Goal: Information Seeking & Learning: Learn about a topic

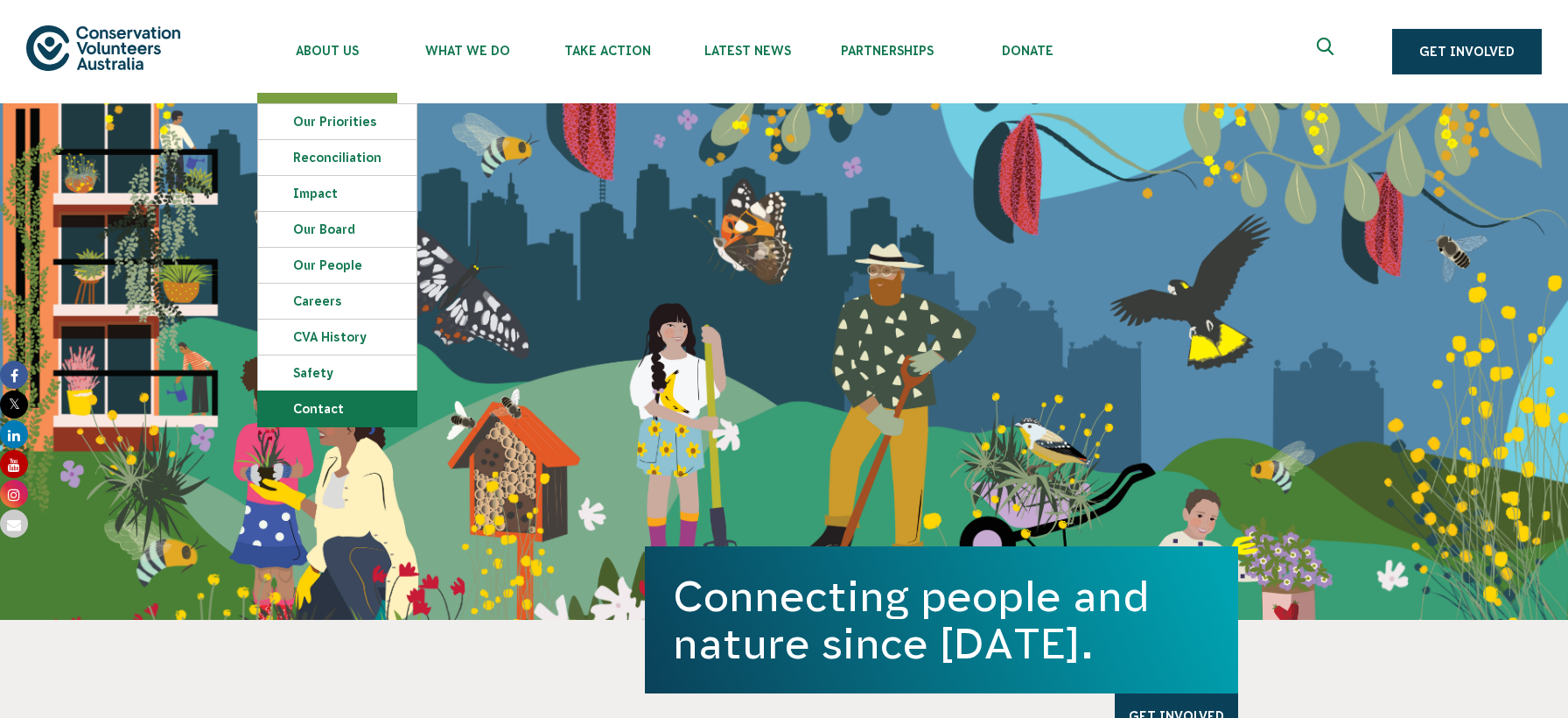
click at [311, 416] on link "Contact" at bounding box center [337, 408] width 159 height 35
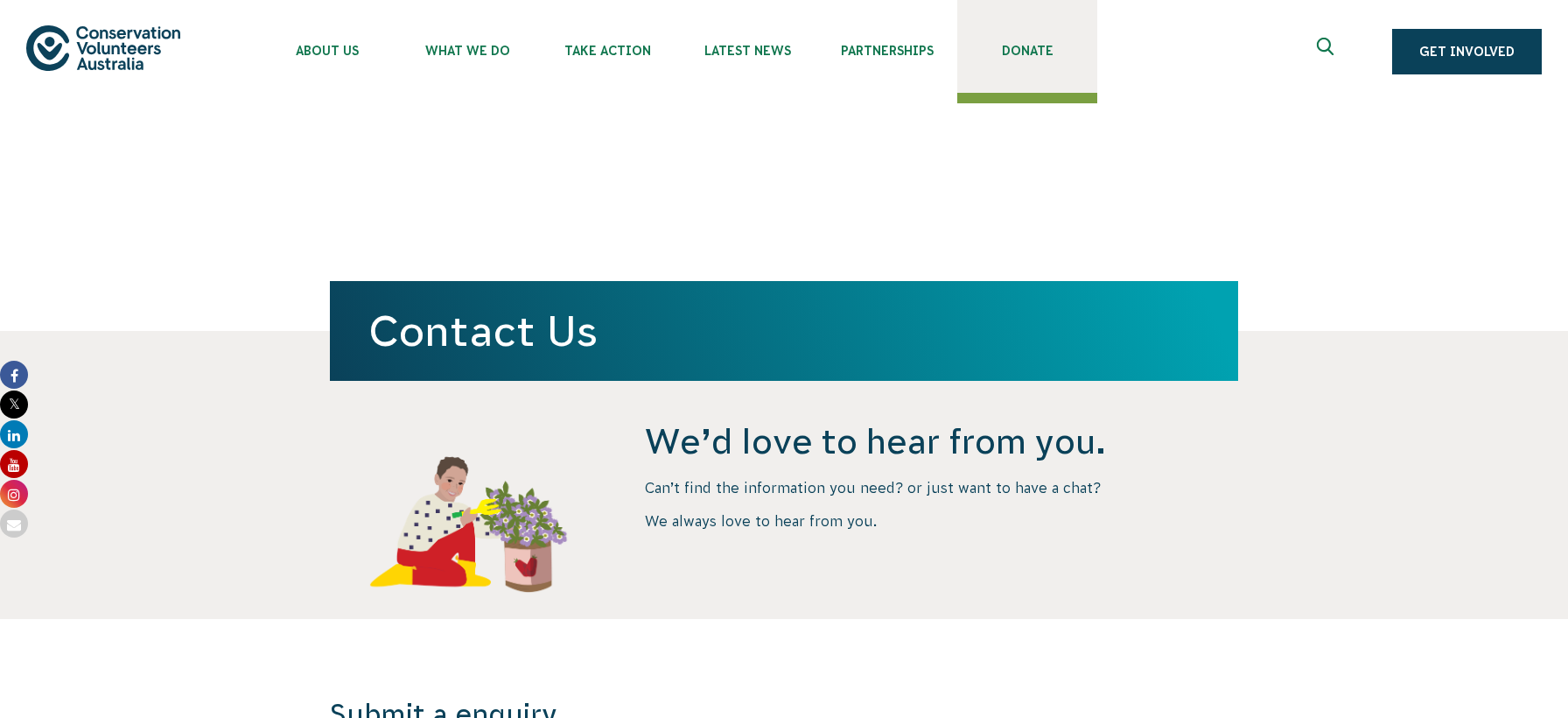
click at [1010, 50] on span "Donate" at bounding box center [1026, 50] width 140 height 14
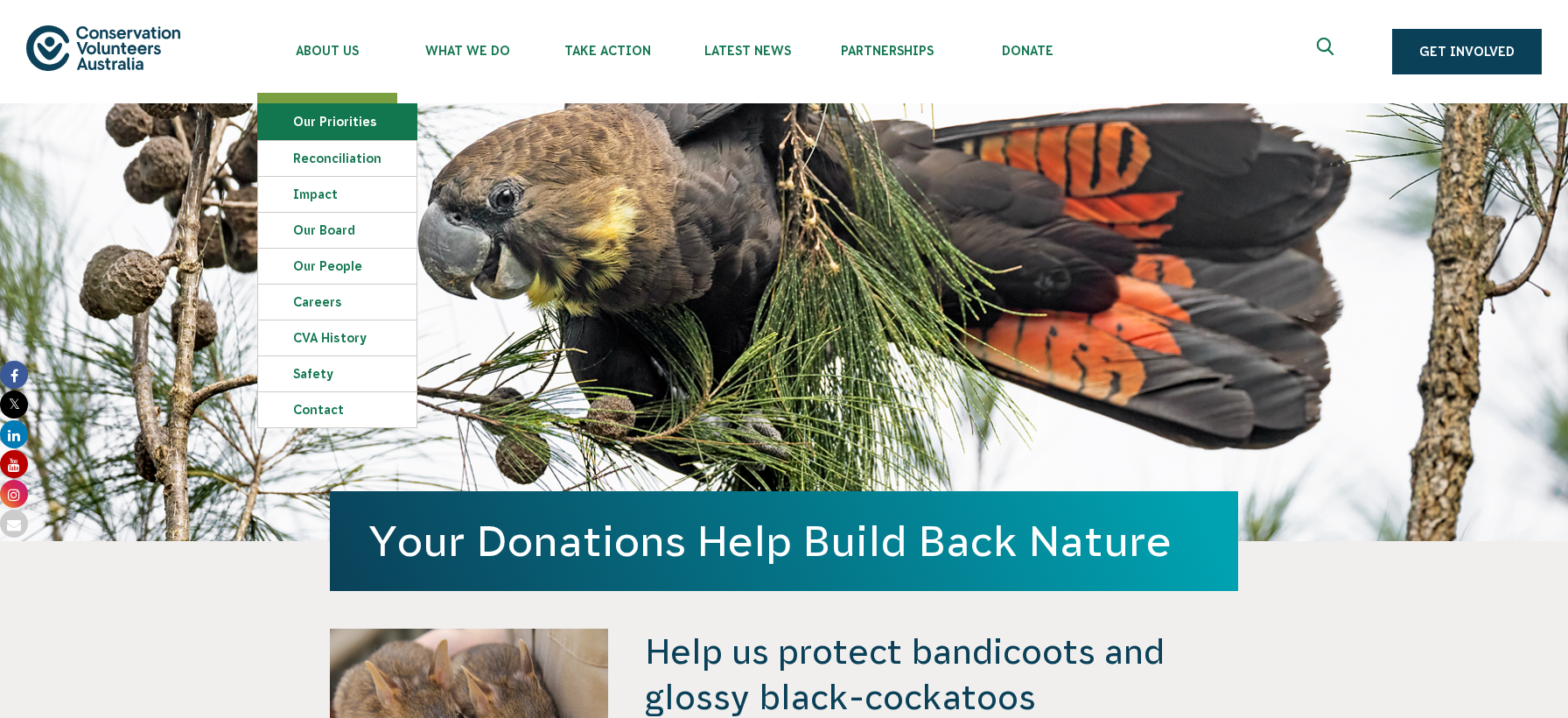
click at [342, 115] on link "Our Priorities" at bounding box center [337, 122] width 159 height 35
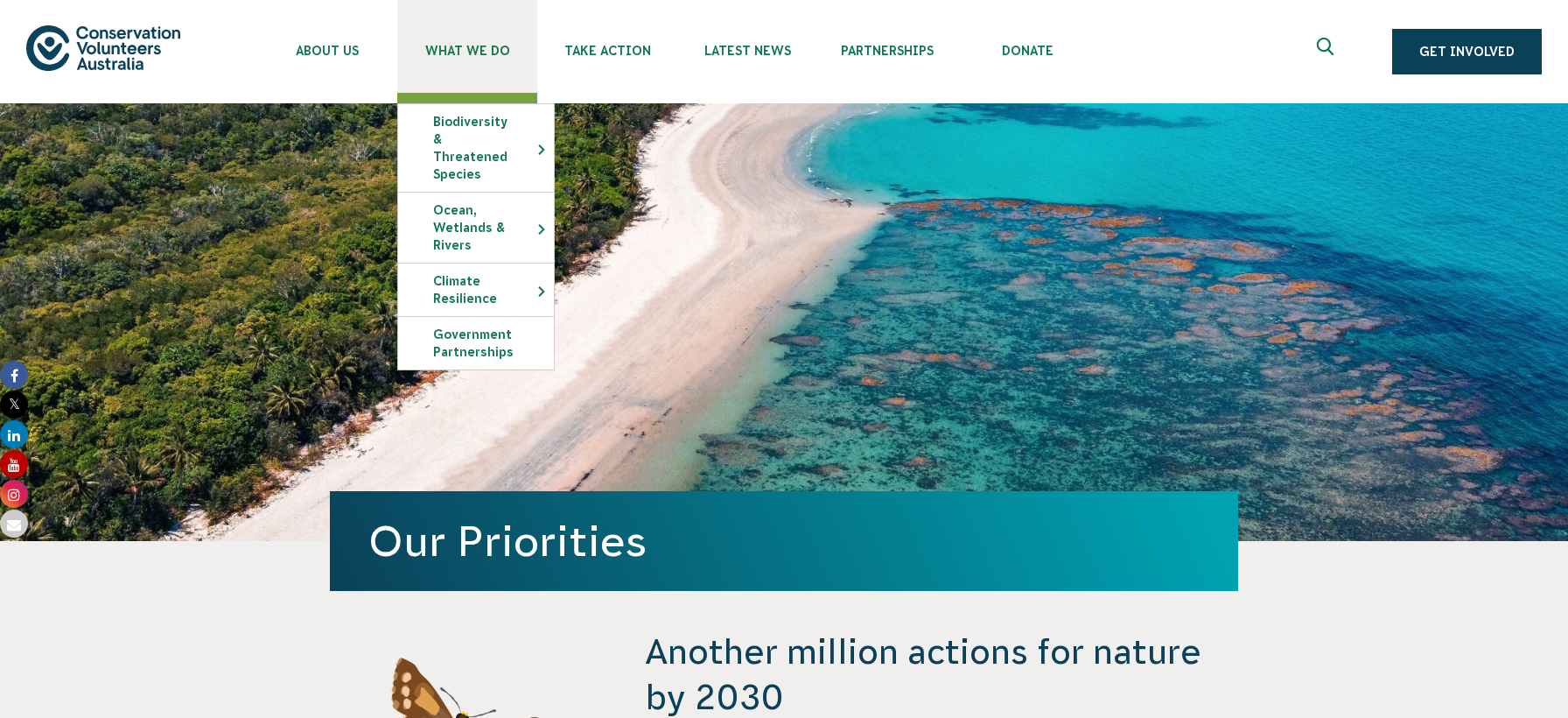
click at [467, 62] on link "What We Do" at bounding box center [466, 47] width 140 height 93
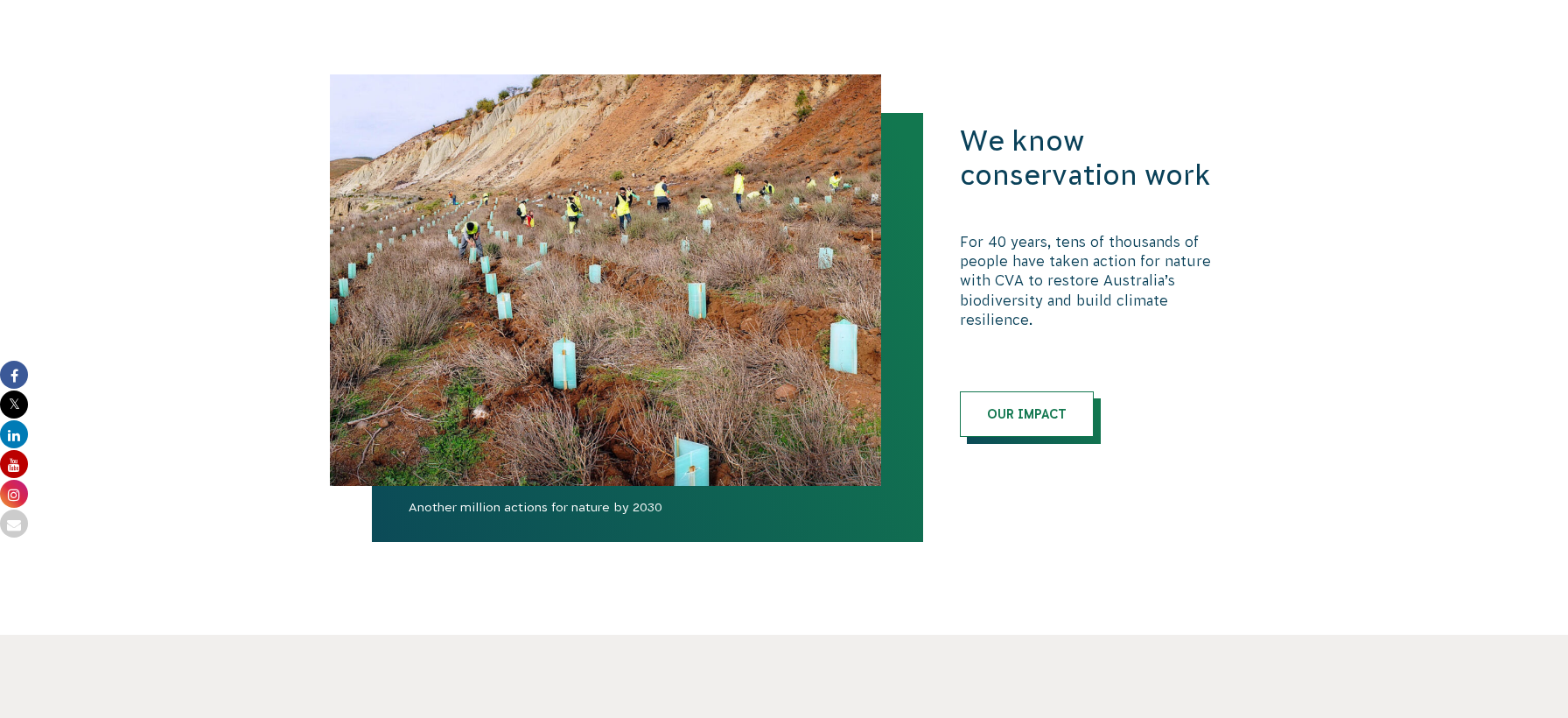
scroll to position [5514, 0]
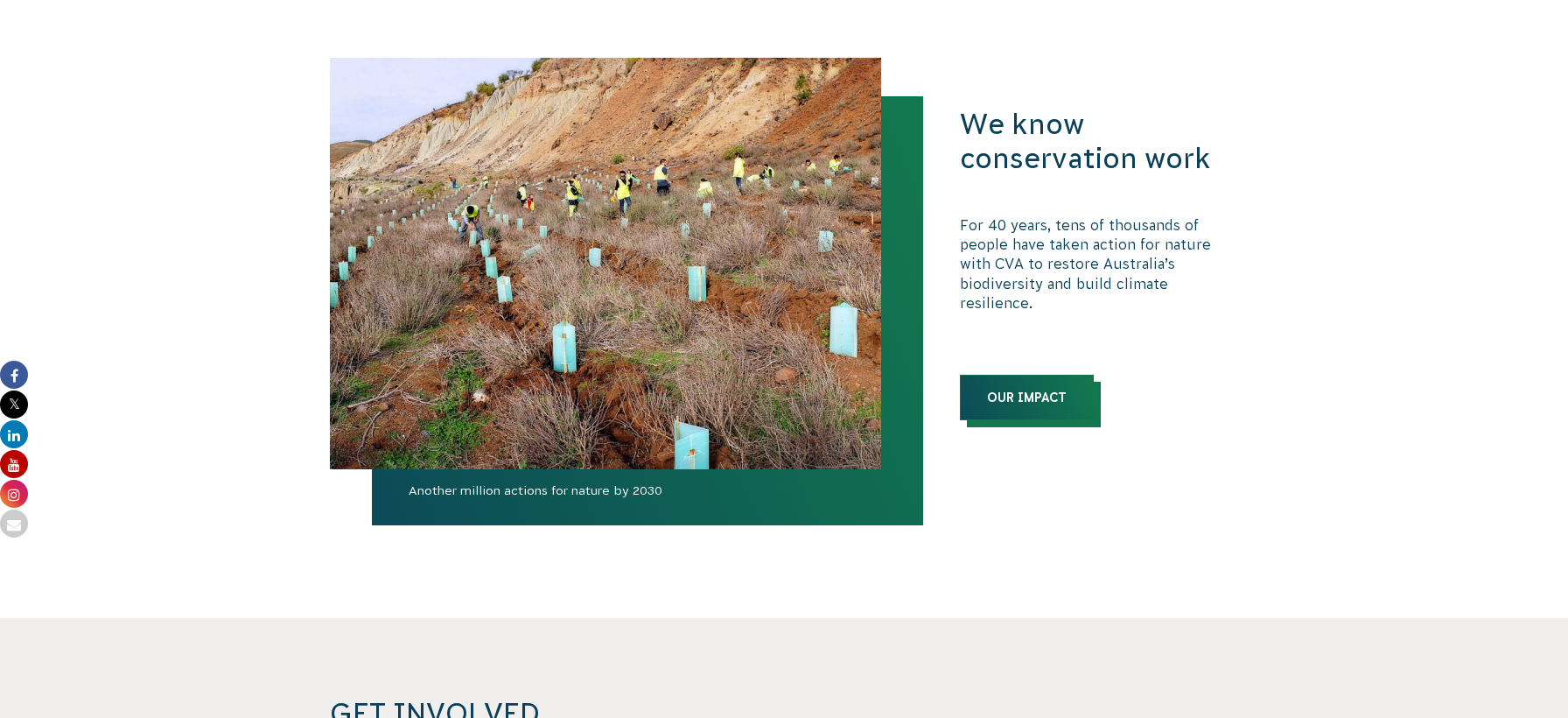
click at [1000, 374] on link "Our Impact" at bounding box center [1026, 397] width 134 height 46
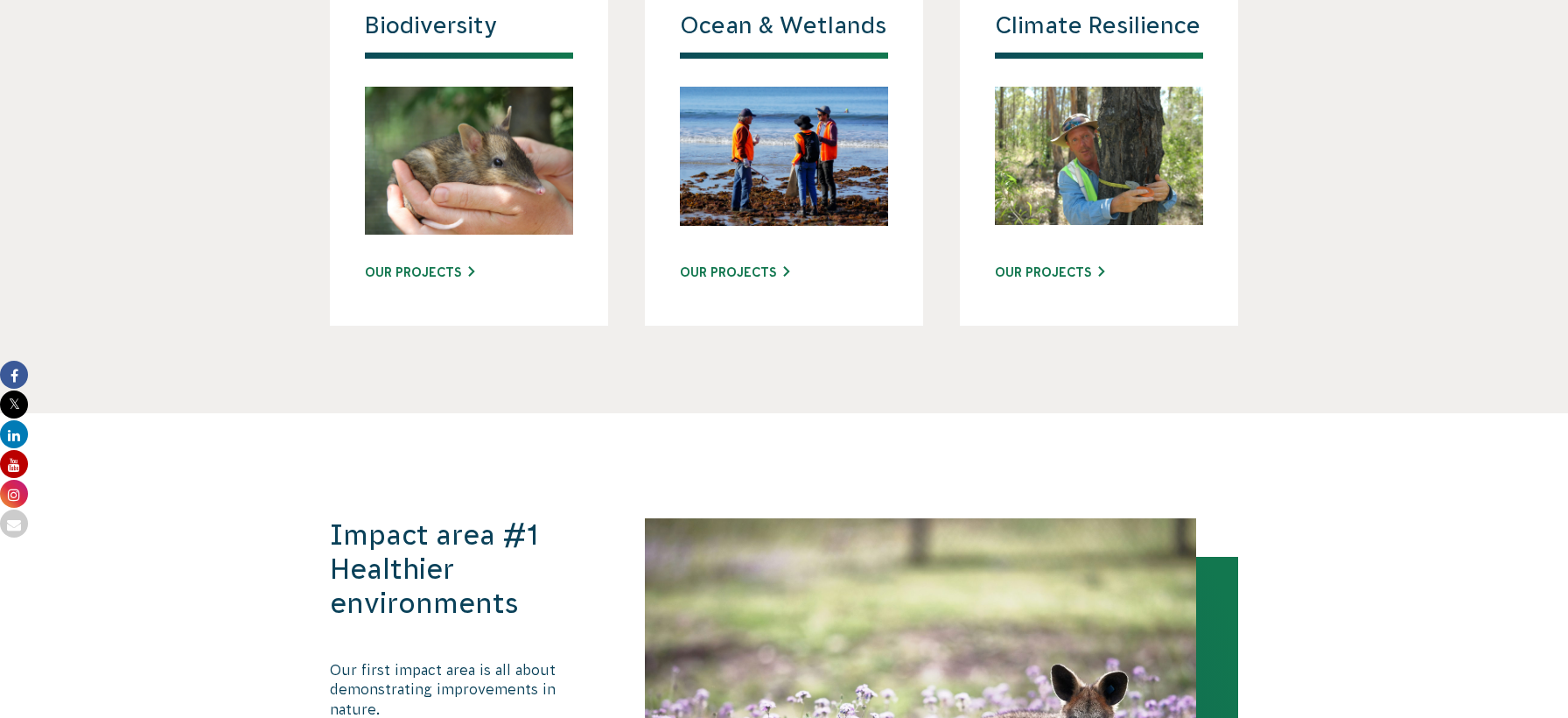
scroll to position [1926, 0]
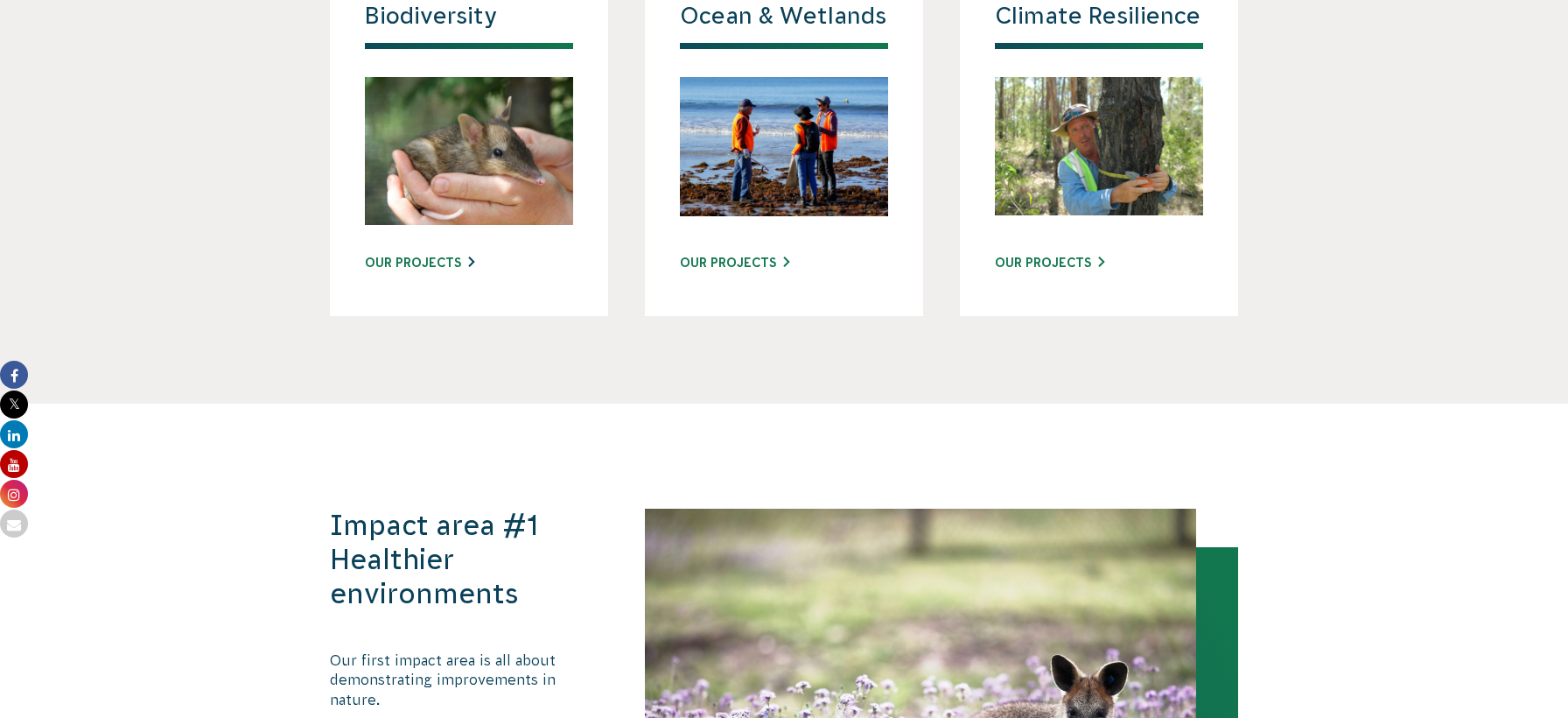
click at [417, 254] on link "Our Projects" at bounding box center [419, 262] width 109 height 18
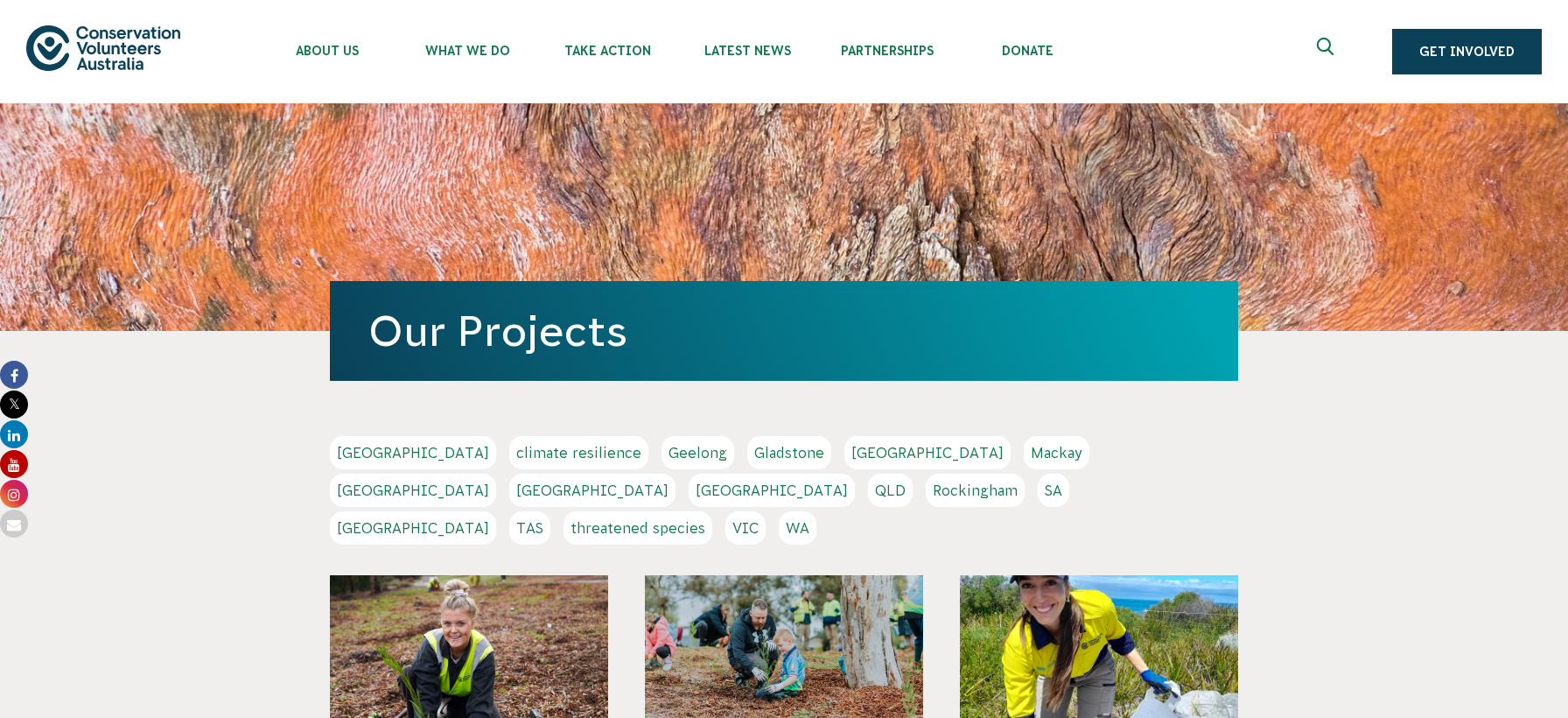
click at [676, 474] on link "NSW" at bounding box center [591, 490] width 166 height 33
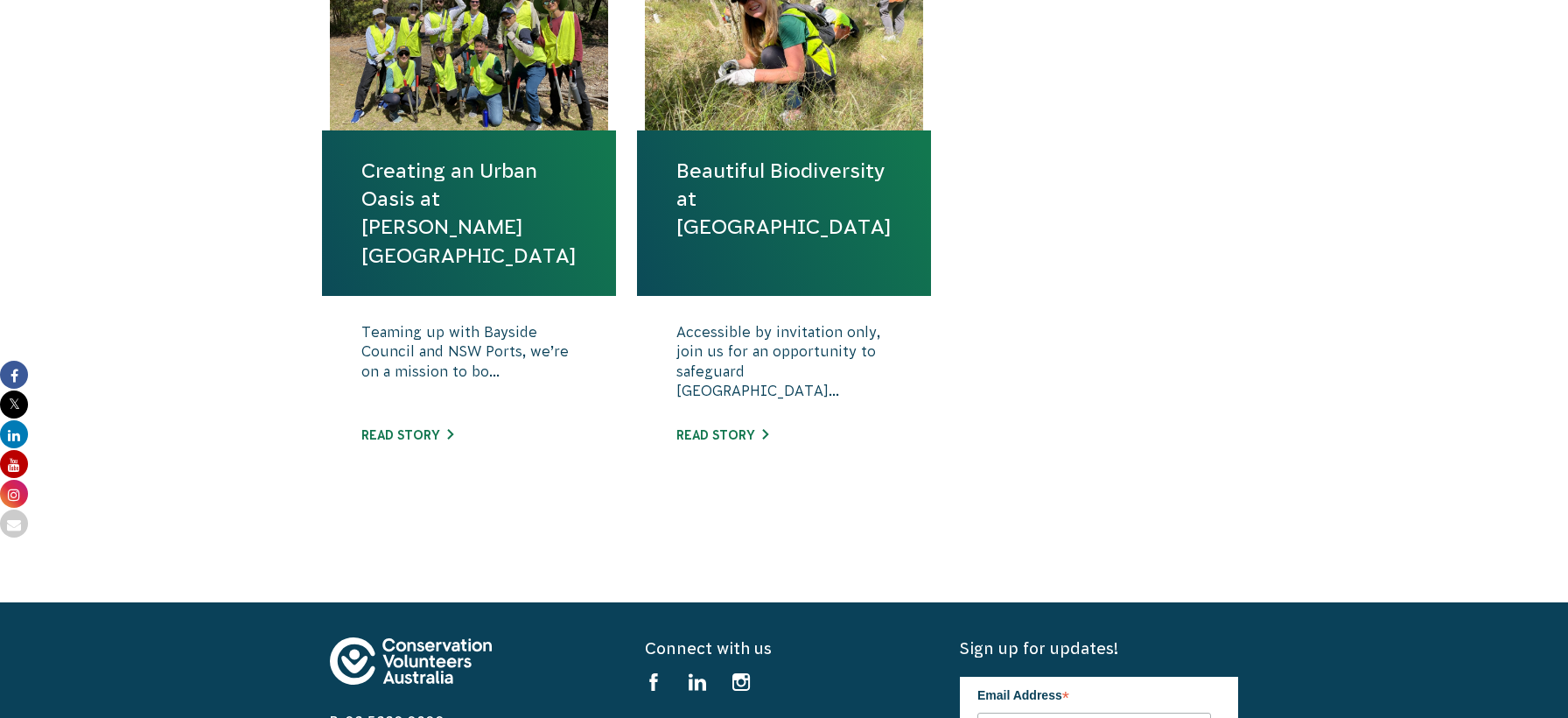
scroll to position [876, 0]
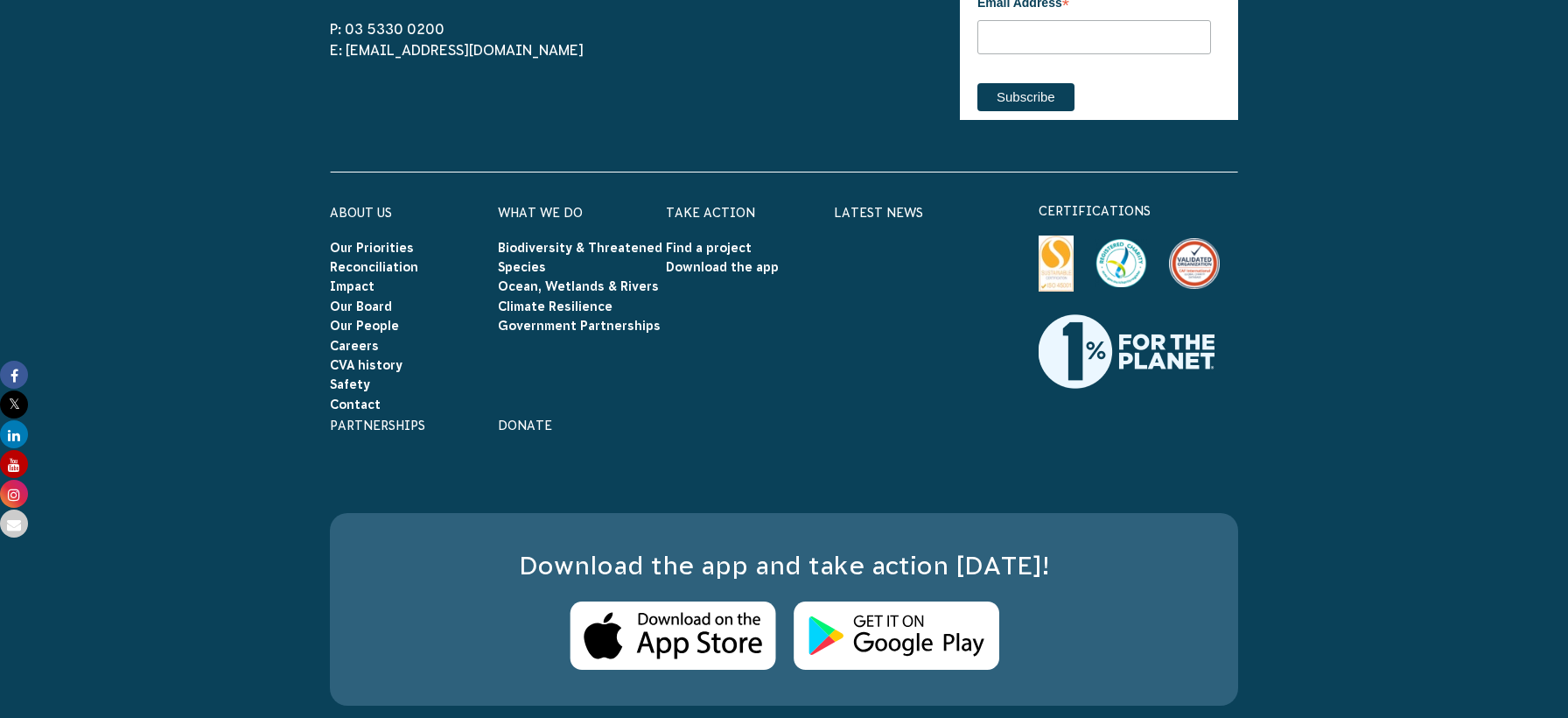
scroll to position [7528, 0]
click at [367, 397] on link "Contact" at bounding box center [354, 404] width 50 height 14
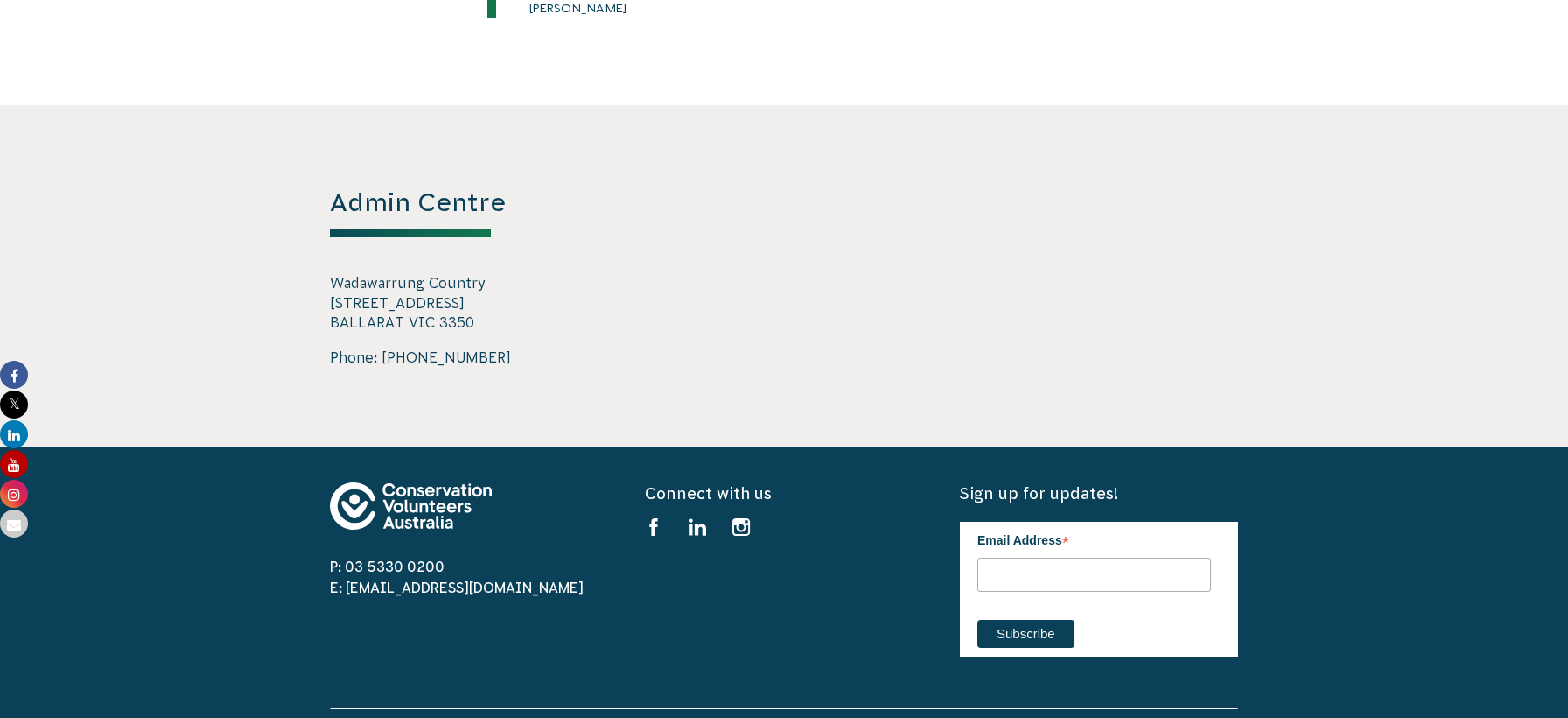
scroll to position [2976, 0]
